Goal: Task Accomplishment & Management: Manage account settings

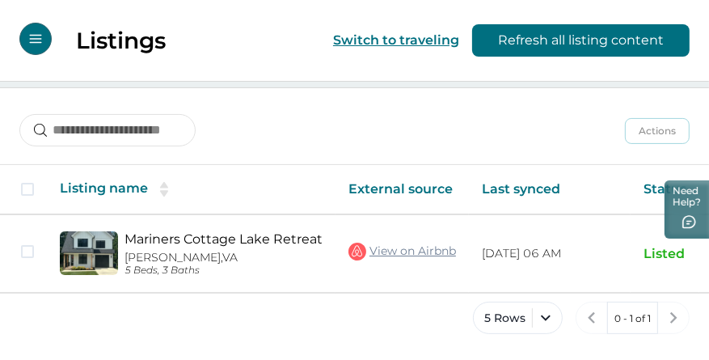
scroll to position [193, 0]
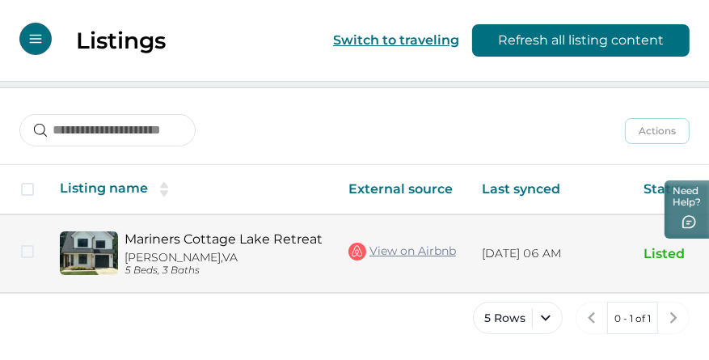
click at [237, 237] on link "Mariners Cottage Lake Retreat" at bounding box center [224, 238] width 198 height 15
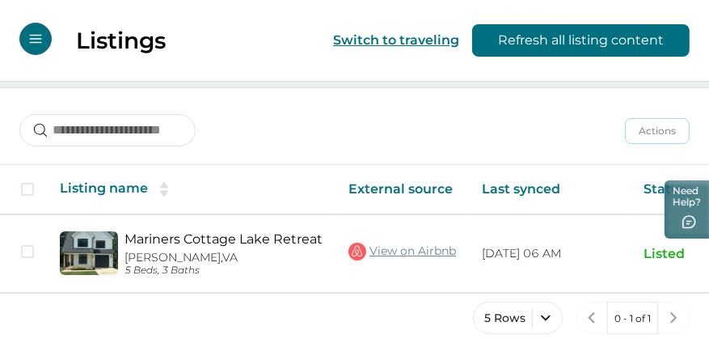
scroll to position [0, 184]
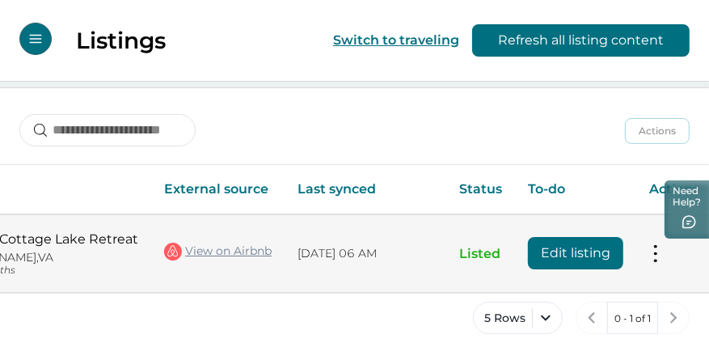
click at [650, 260] on td "Actions View listing on Whimstay Unlist listing View listing details" at bounding box center [674, 253] width 76 height 78
click at [654, 253] on button at bounding box center [655, 253] width 13 height 17
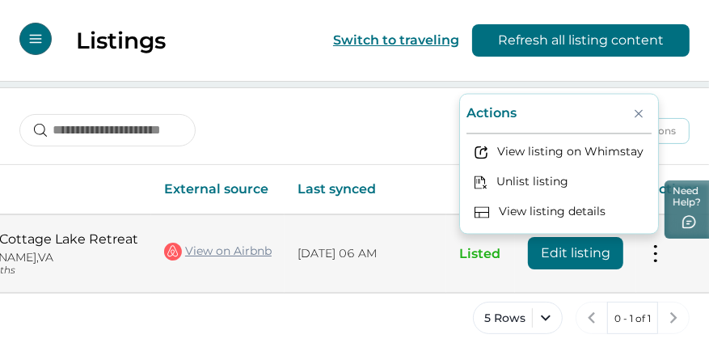
click at [654, 253] on button at bounding box center [655, 253] width 13 height 17
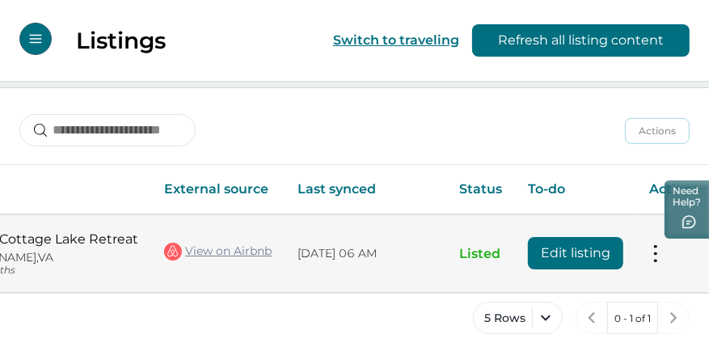
click at [594, 254] on button "Edit listing" at bounding box center [575, 253] width 95 height 32
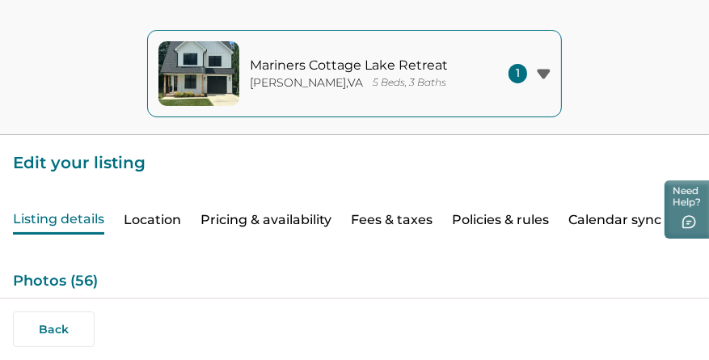
click at [608, 218] on button "Calendar sync" at bounding box center [614, 220] width 93 height 28
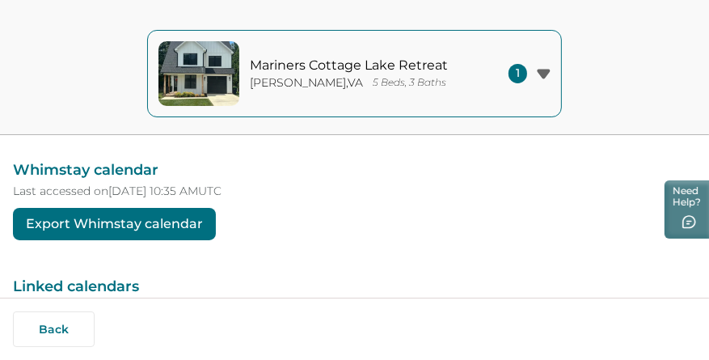
scroll to position [147, 0]
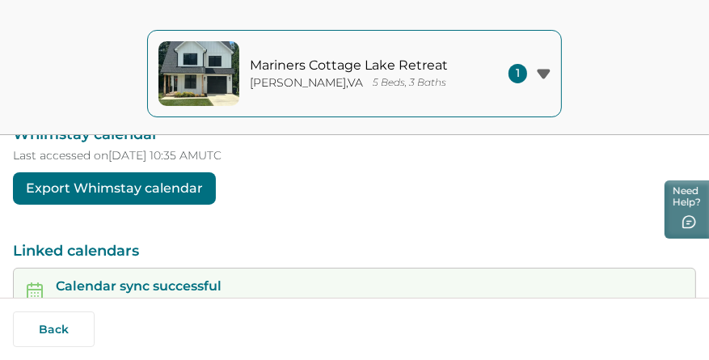
click at [174, 192] on button "Export Whimstay calendar" at bounding box center [114, 188] width 203 height 32
click at [429, 63] on p "Mariners Cottage Lake Retreat" at bounding box center [359, 65] width 218 height 16
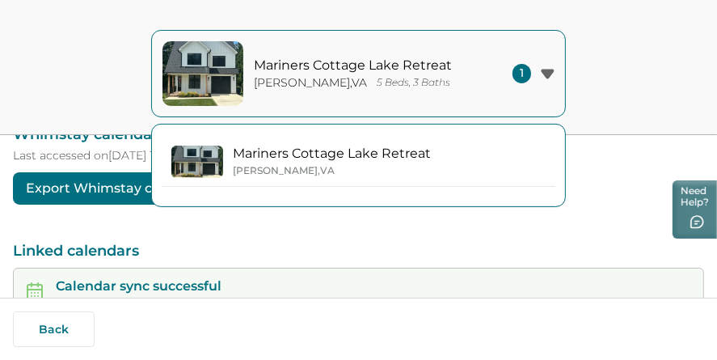
click at [350, 165] on div "[PERSON_NAME] , [GEOGRAPHIC_DATA]" at bounding box center [332, 170] width 198 height 12
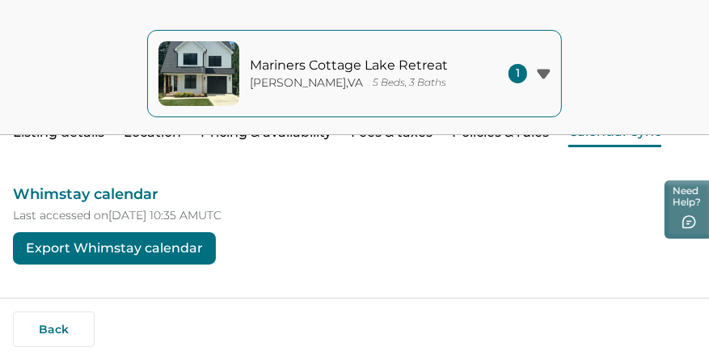
scroll to position [0, 0]
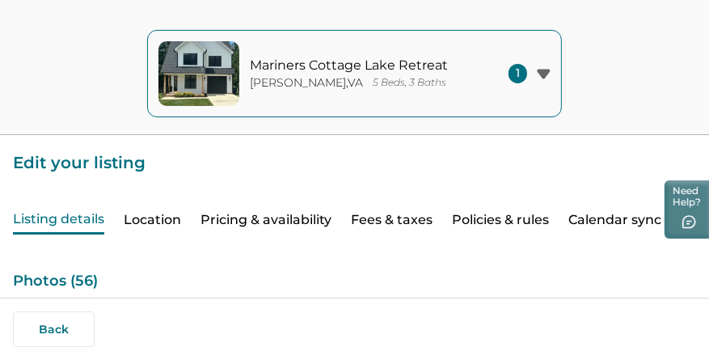
click at [78, 222] on button "Listing details" at bounding box center [58, 220] width 91 height 28
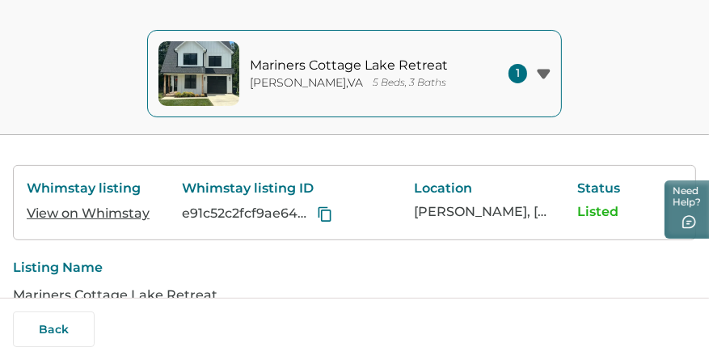
scroll to position [279, 0]
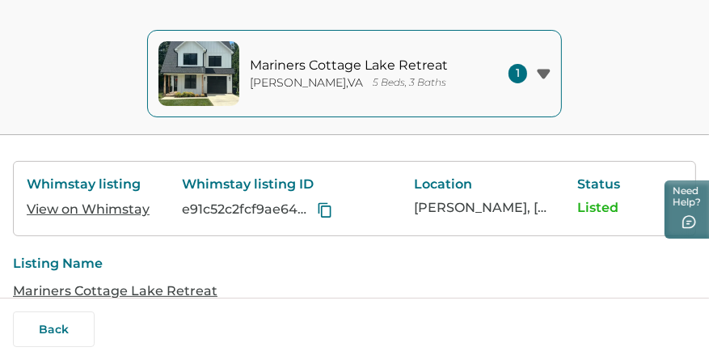
click at [108, 208] on link "View on Whimstay" at bounding box center [88, 208] width 123 height 15
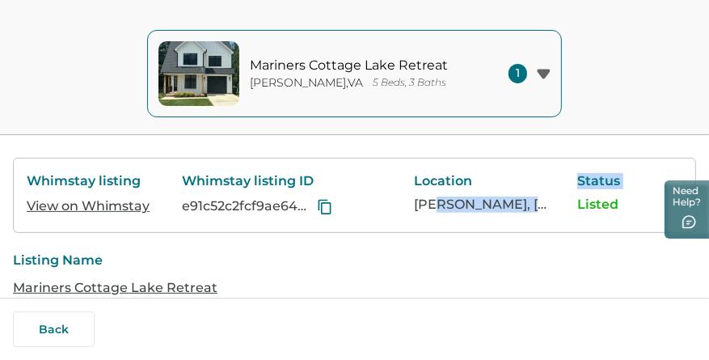
drag, startPoint x: 446, startPoint y: 235, endPoint x: 568, endPoint y: 236, distance: 122.1
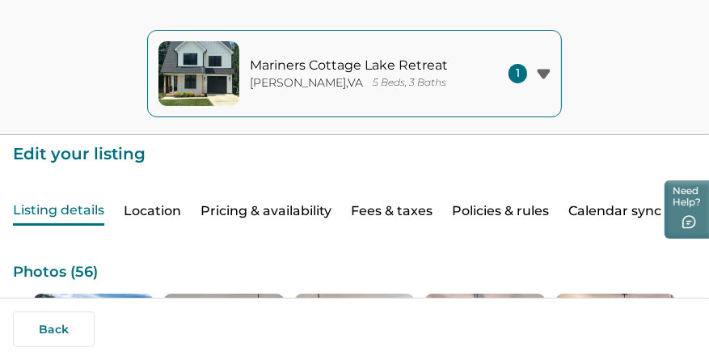
scroll to position [0, 0]
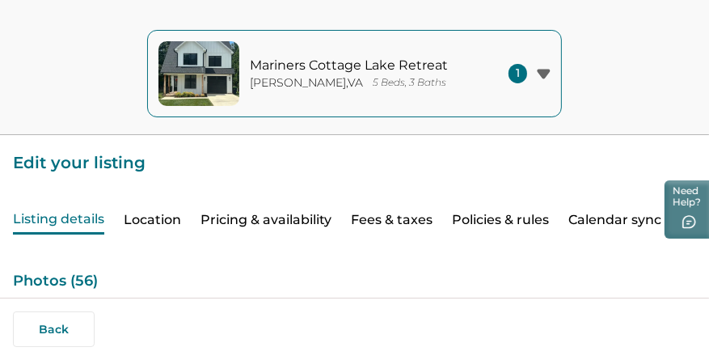
click at [281, 218] on button "Pricing & availability" at bounding box center [266, 220] width 131 height 28
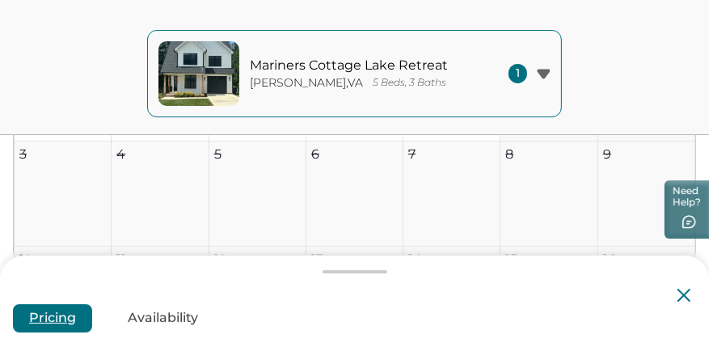
scroll to position [344, 0]
click at [166, 314] on button "Availability" at bounding box center [163, 318] width 103 height 28
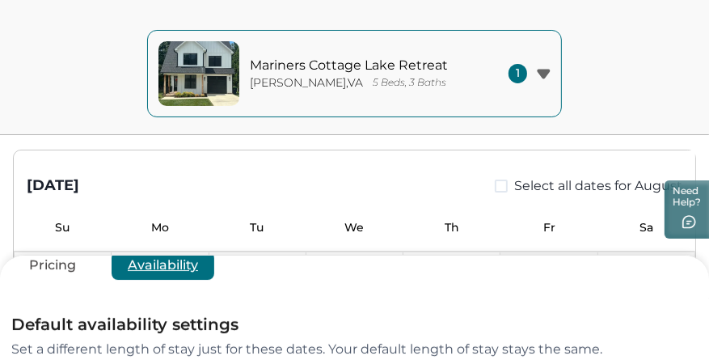
scroll to position [53, 0]
click at [46, 268] on button "Pricing" at bounding box center [52, 265] width 79 height 28
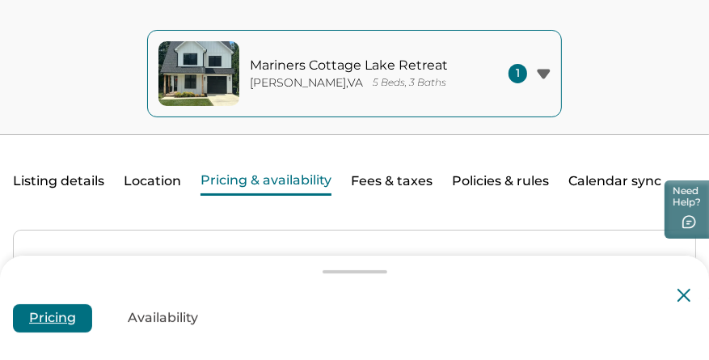
scroll to position [37, 0]
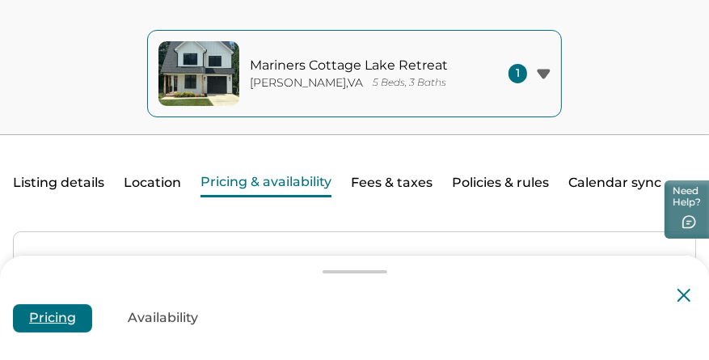
click at [455, 273] on div at bounding box center [354, 271] width 709 height 13
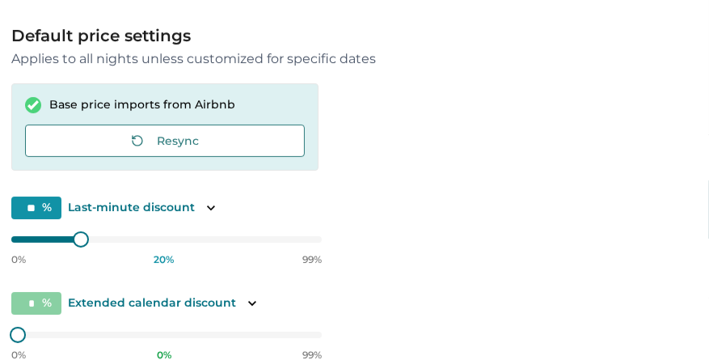
scroll to position [0, 0]
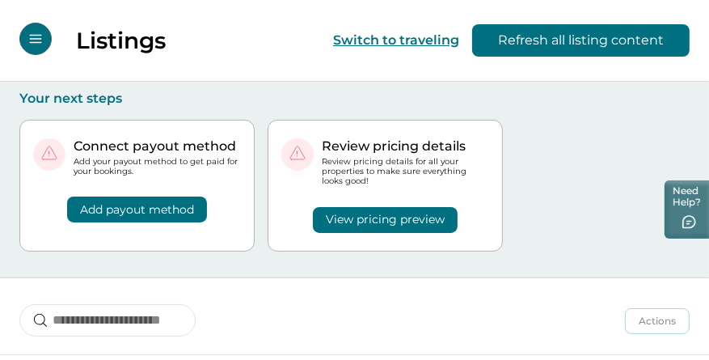
scroll to position [193, 0]
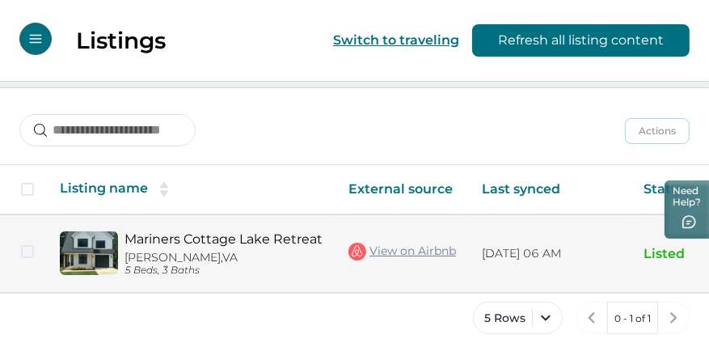
click at [177, 256] on p "[PERSON_NAME], [GEOGRAPHIC_DATA]" at bounding box center [224, 258] width 198 height 14
click at [264, 234] on link "Mariners Cottage Lake Retreat" at bounding box center [224, 238] width 198 height 15
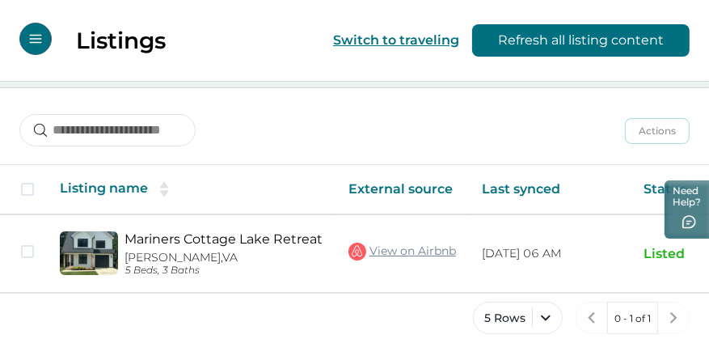
scroll to position [0, 184]
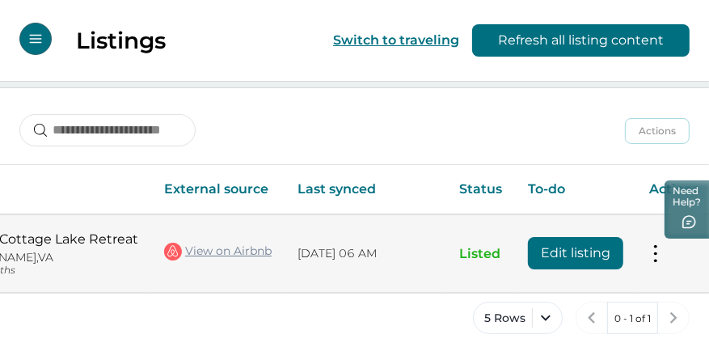
click at [655, 247] on button at bounding box center [655, 253] width 13 height 17
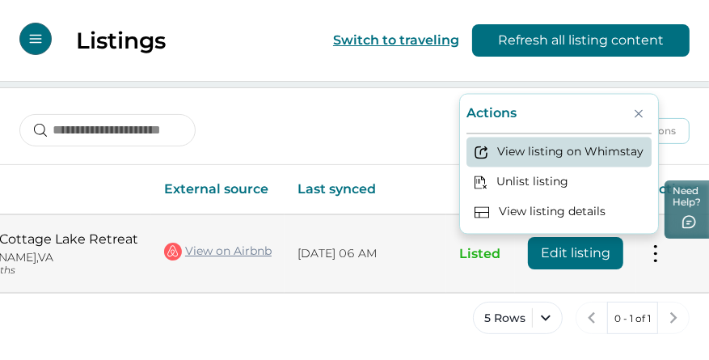
click at [607, 155] on button "View listing on Whimstay" at bounding box center [559, 152] width 185 height 30
